Goal: Transaction & Acquisition: Purchase product/service

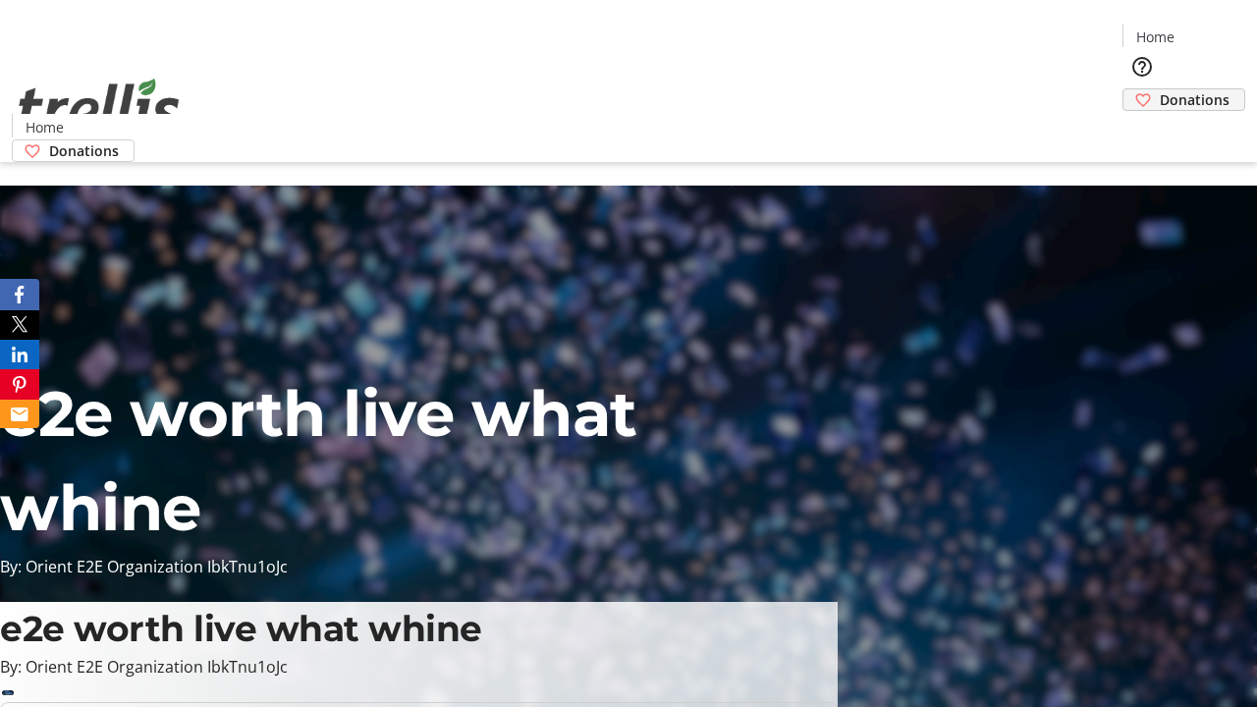
click at [1160, 89] on span "Donations" at bounding box center [1195, 99] width 70 height 21
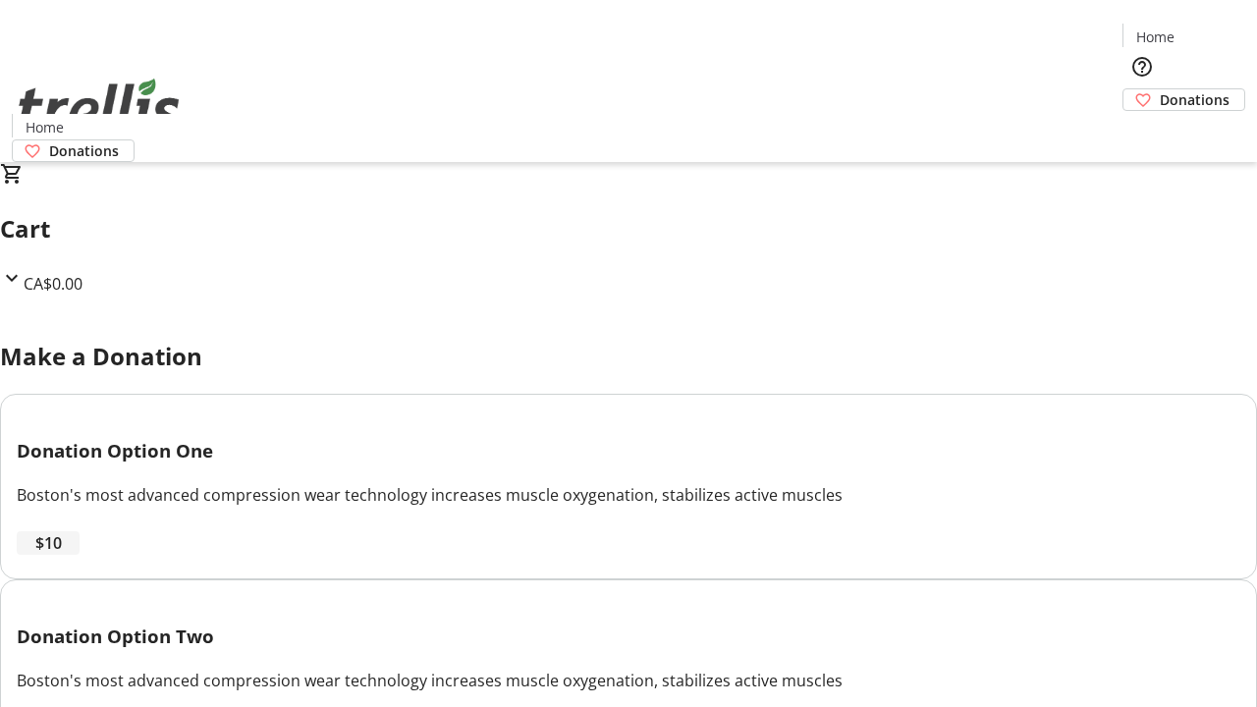
click at [62, 555] on span "$10" at bounding box center [48, 543] width 27 height 24
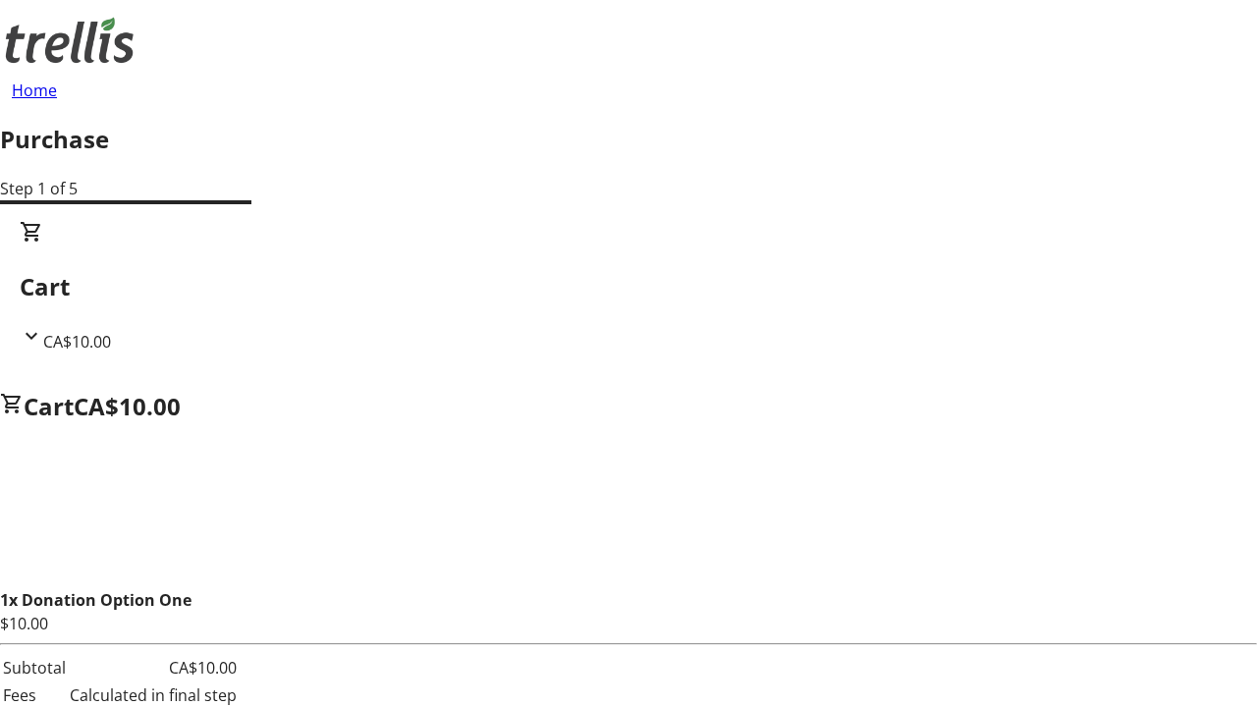
select select "CA"
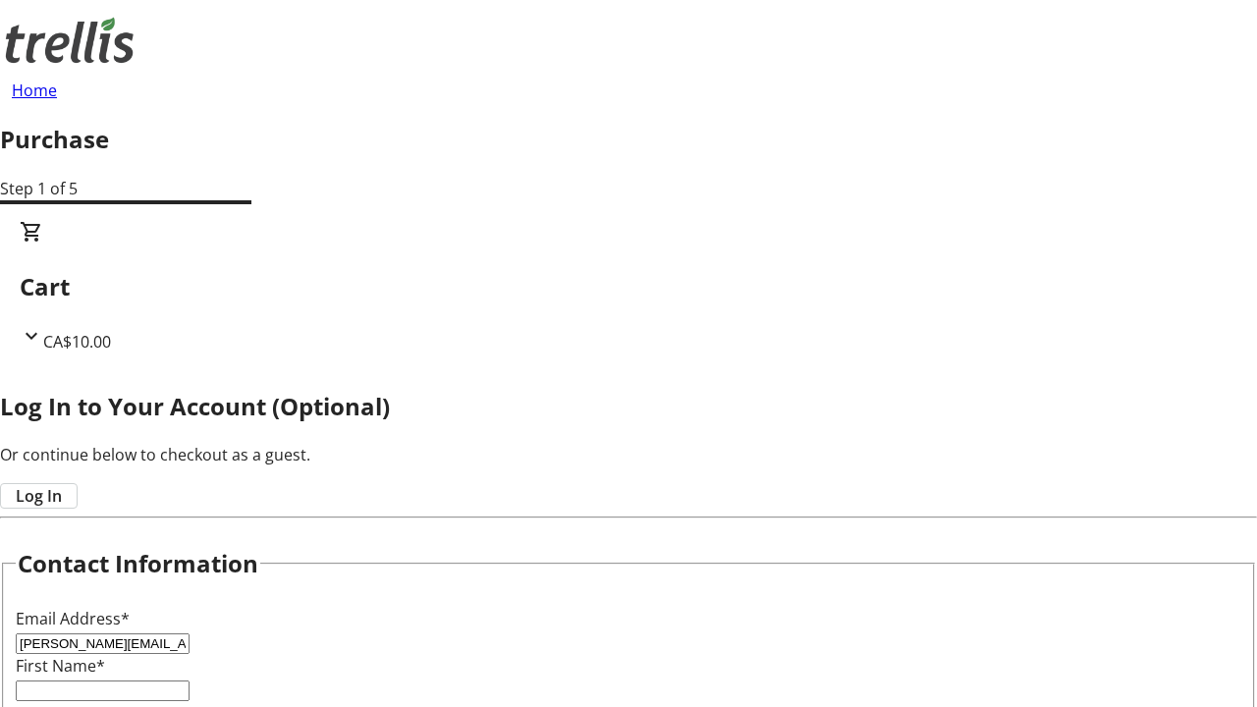
type input "[PERSON_NAME][EMAIL_ADDRESS][DOMAIN_NAME]"
type input "[PERSON_NAME]"
type input "Brakus"
type input "[STREET_ADDRESS][PERSON_NAME]"
type input "Kelowna"
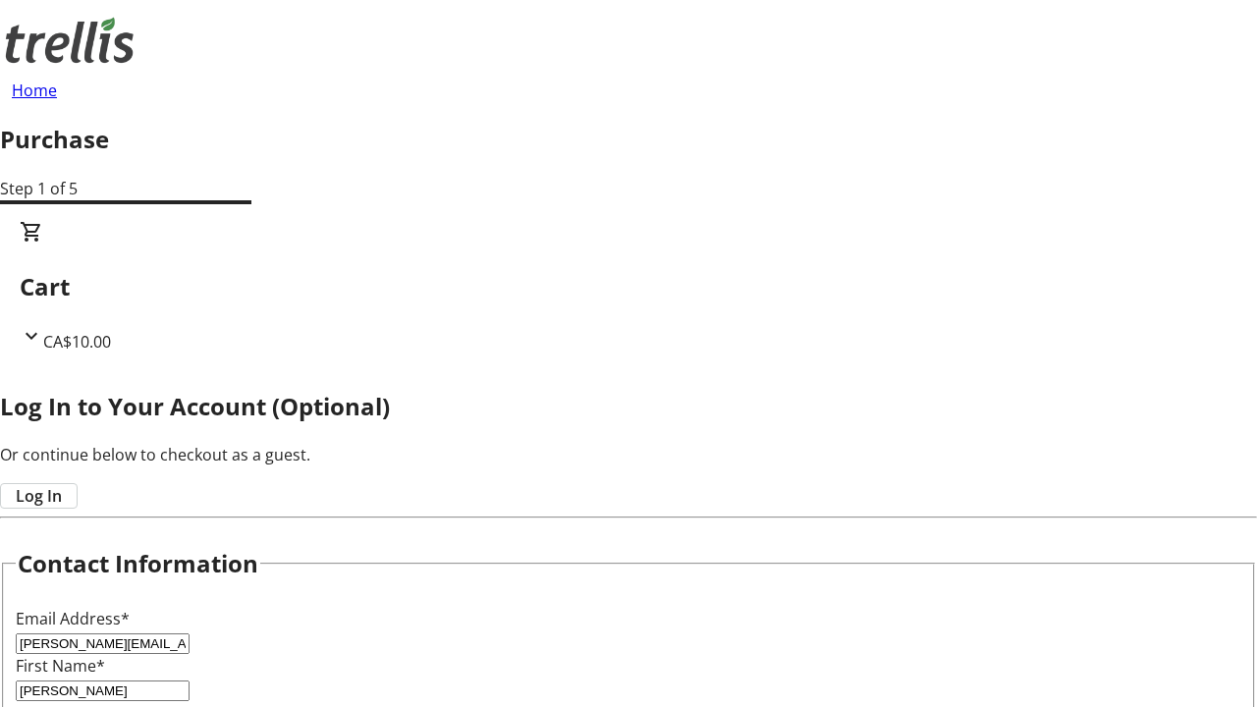
select select "BC"
type input "Kelowna"
type input "V1Y 0C2"
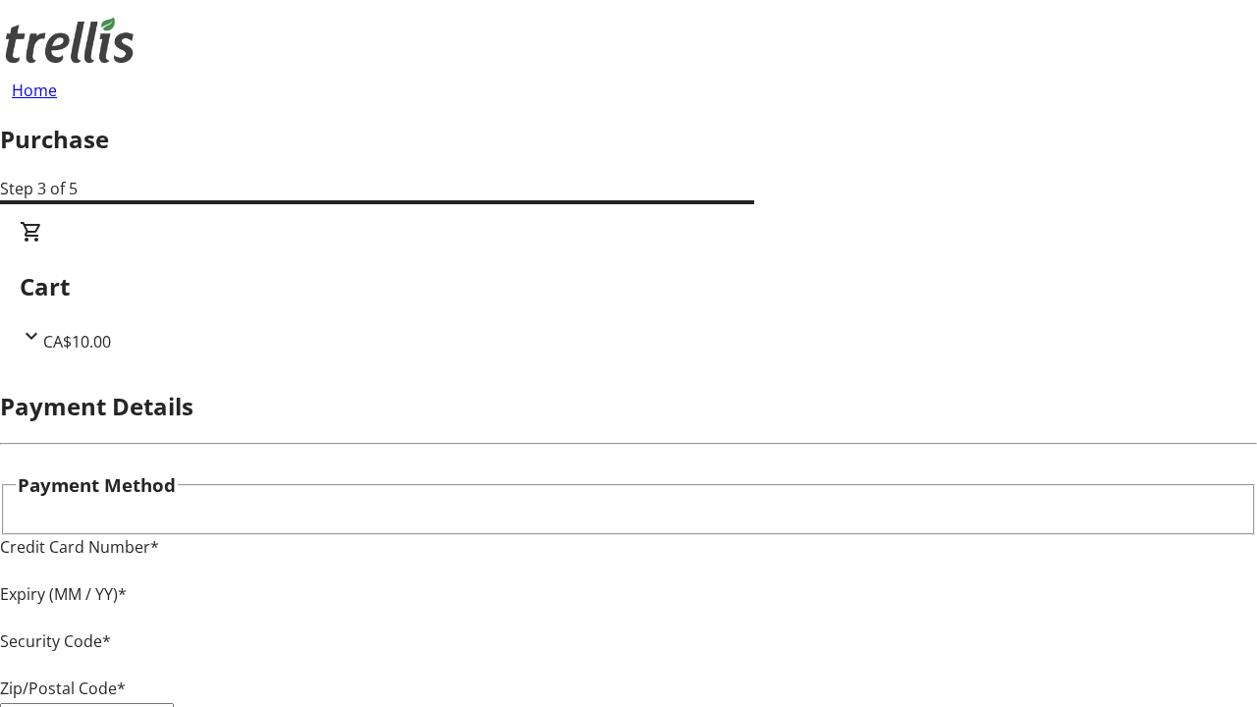
type input "V1Y 0C2"
